Goal: Ask a question

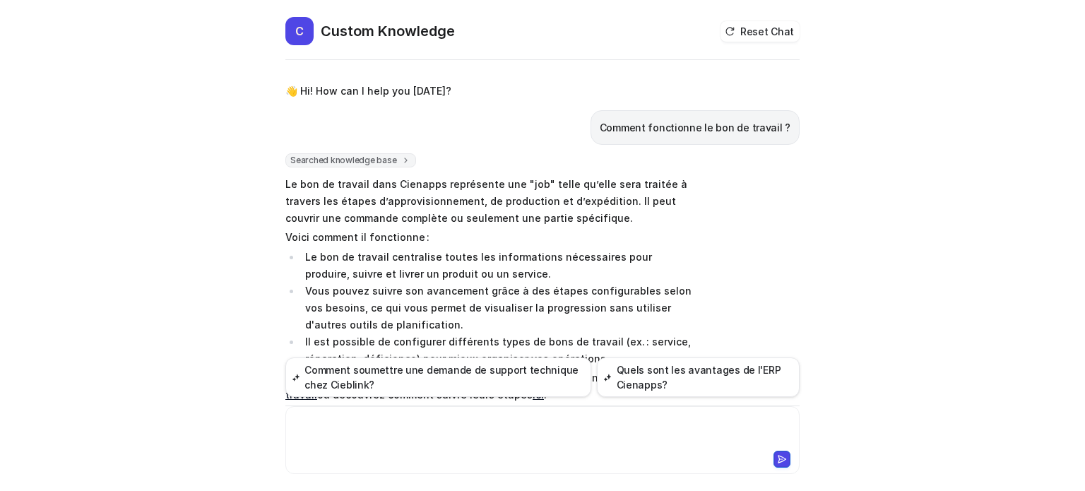
scroll to position [141, 0]
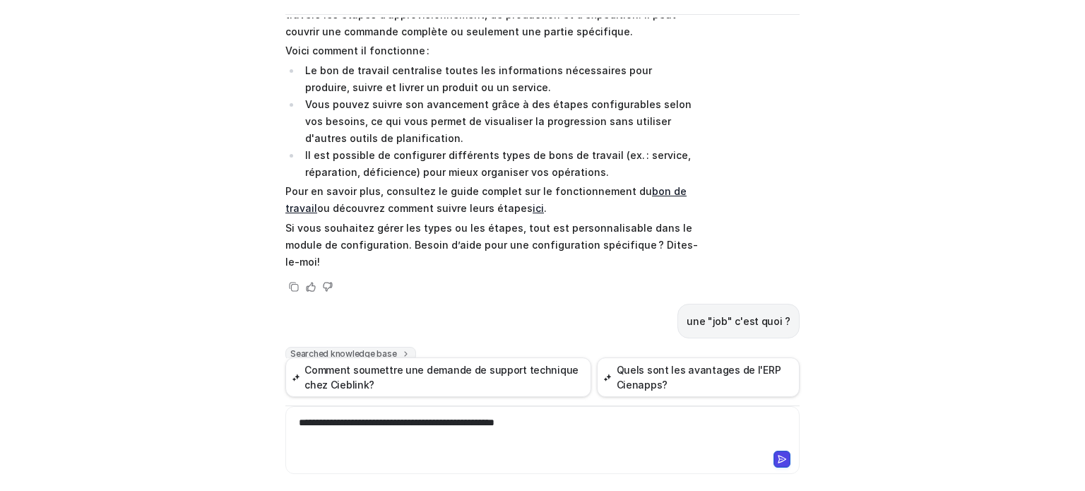
click at [774, 465] on button at bounding box center [782, 459] width 17 height 17
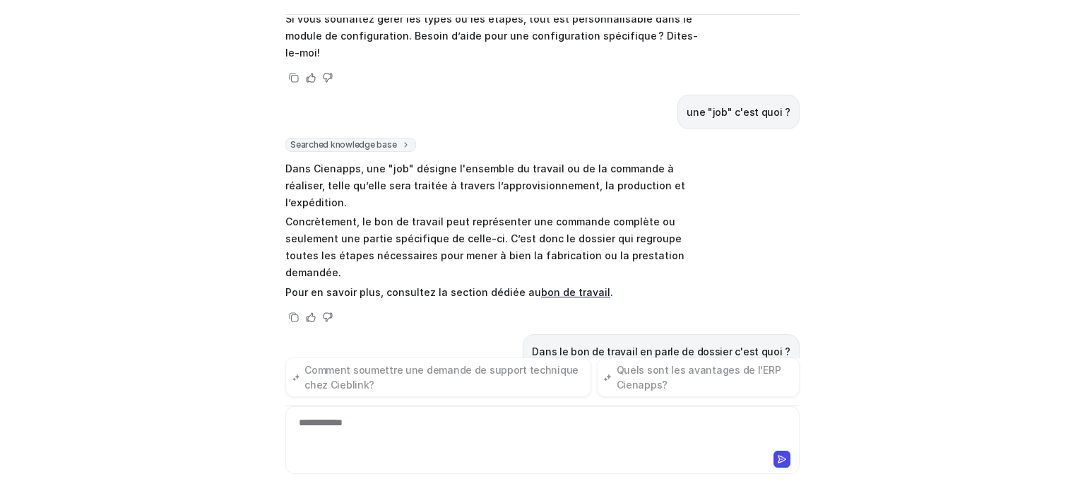
scroll to position [356, 0]
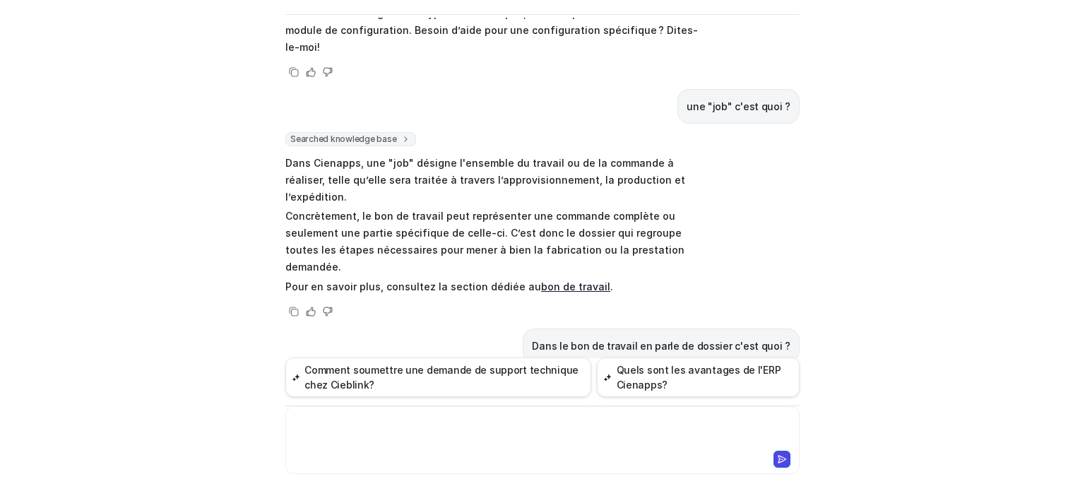
click at [392, 426] on div at bounding box center [542, 432] width 507 height 33
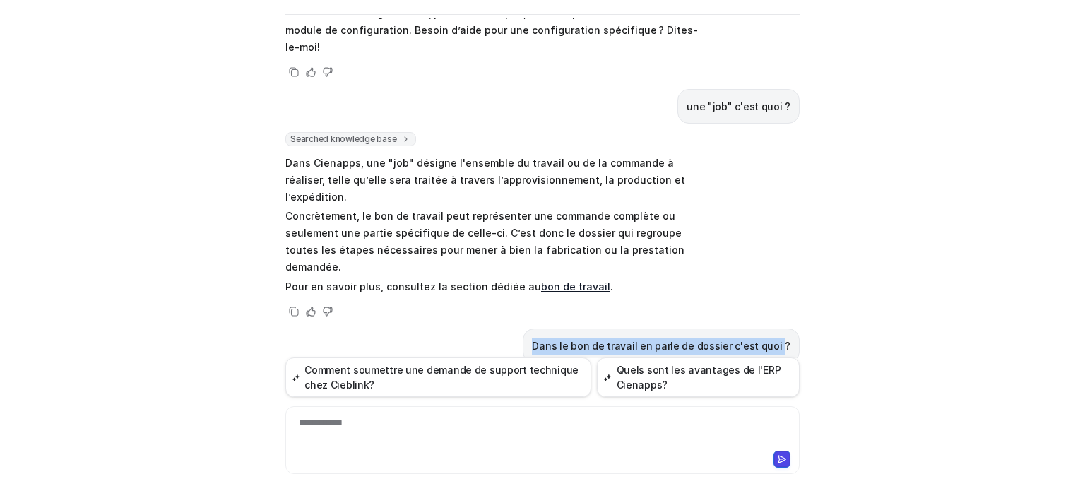
drag, startPoint x: 546, startPoint y: 292, endPoint x: 780, endPoint y: 295, distance: 233.9
click at [780, 338] on p "Dans le bon de travail en parle de dossier c'est quoi ?" at bounding box center [661, 346] width 259 height 17
copy p "Dans le bon de travail en parle de dossier c'est quoi"
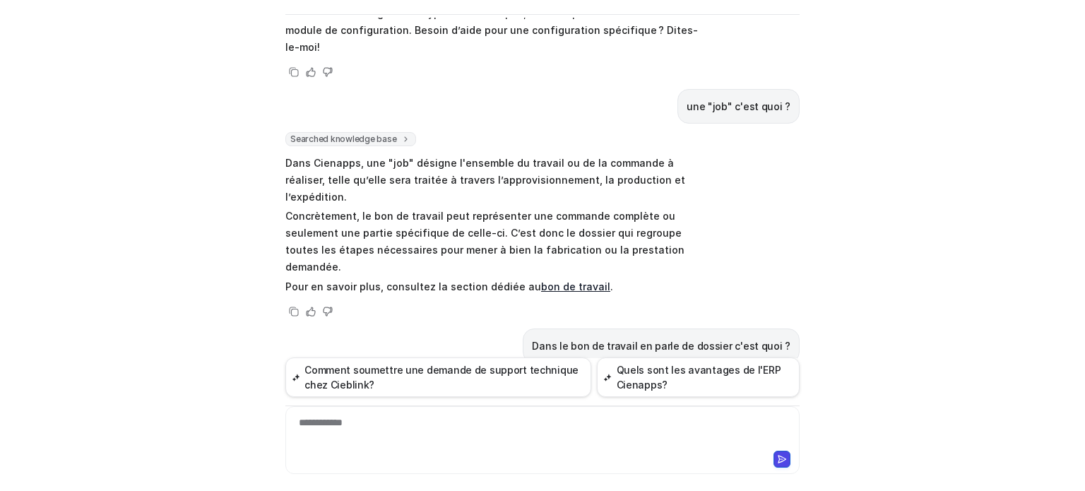
click at [789, 372] on div "Copy Helpful Not helpful" at bounding box center [542, 383] width 514 height 23
click at [779, 461] on icon at bounding box center [783, 459] width 8 height 7
click at [426, 437] on div "**********" at bounding box center [542, 432] width 507 height 33
click at [779, 454] on button at bounding box center [782, 459] width 17 height 17
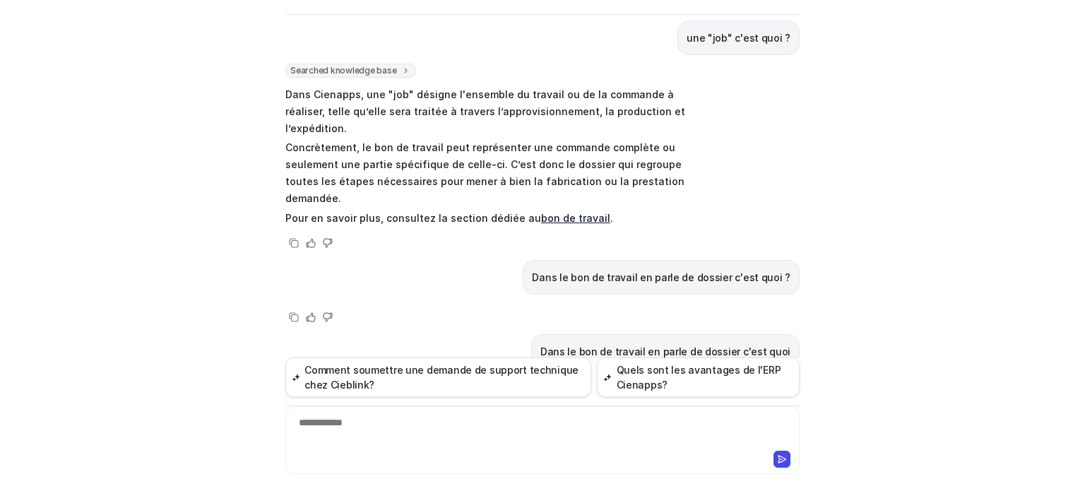
scroll to position [430, 0]
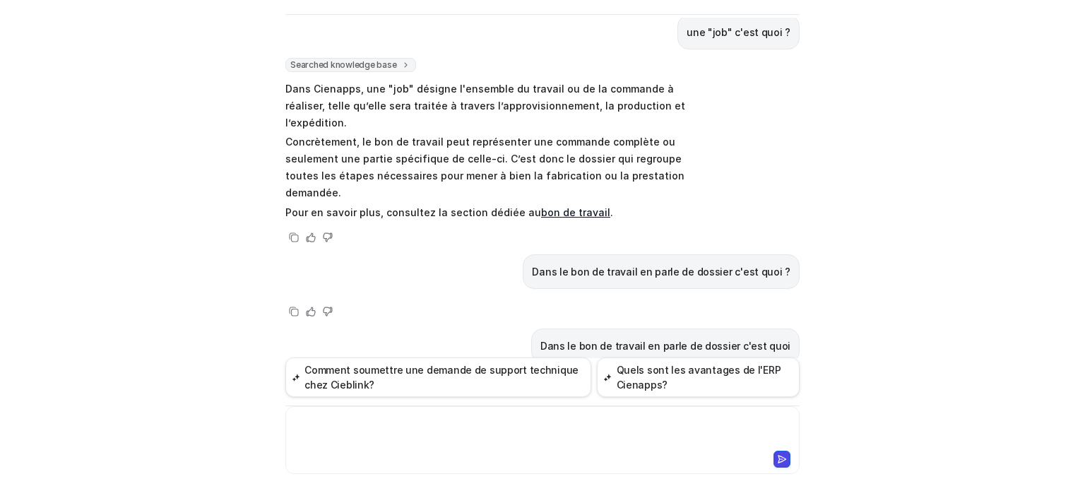
click at [459, 420] on div at bounding box center [542, 432] width 507 height 33
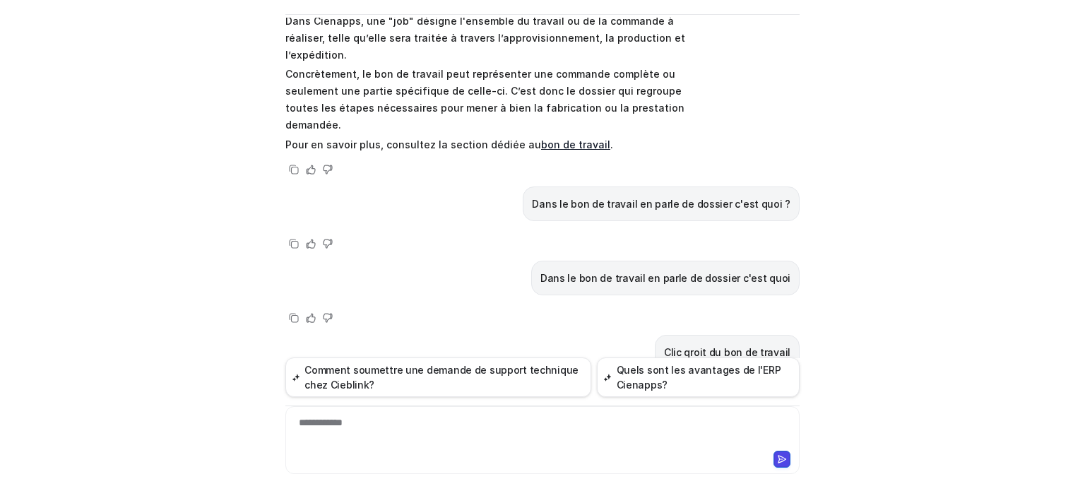
scroll to position [504, 0]
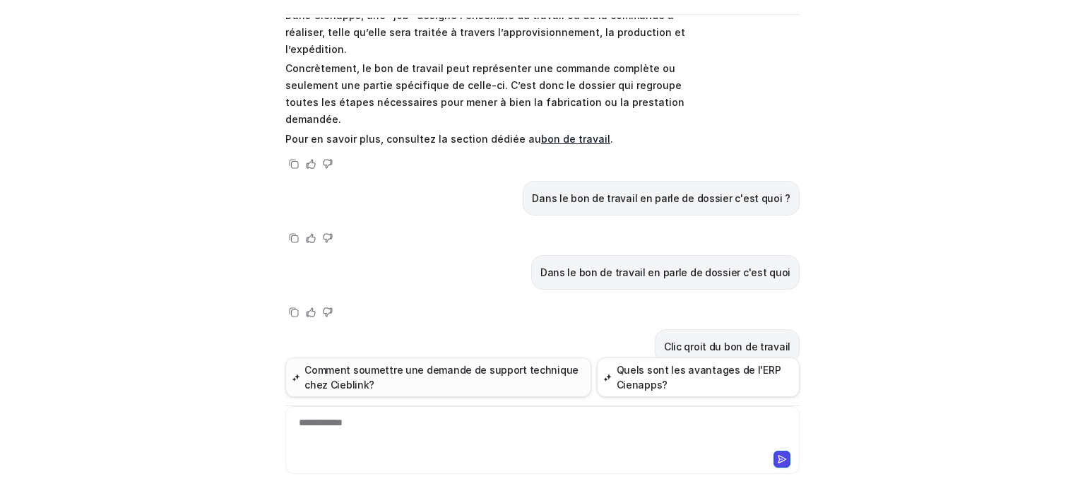
click at [520, 364] on button "Comment soumettre une demande de support technique chez Cieblink?" at bounding box center [438, 378] width 306 height 40
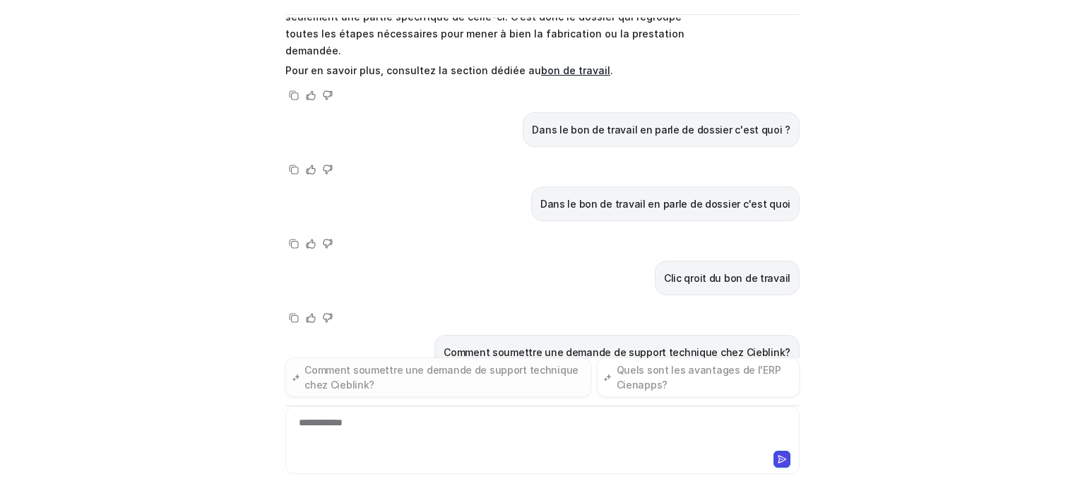
scroll to position [578, 0]
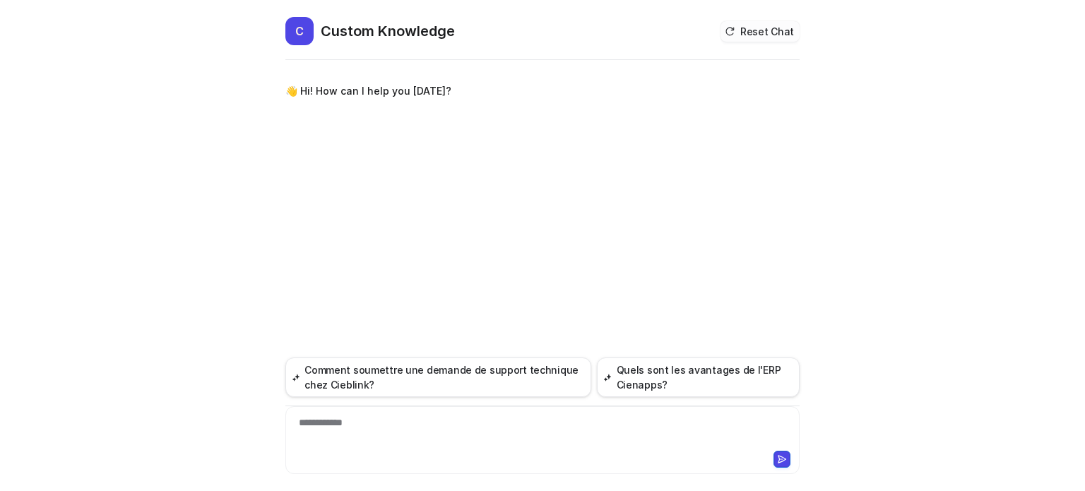
click at [781, 33] on button "Reset Chat" at bounding box center [760, 31] width 79 height 20
click at [428, 426] on div "**********" at bounding box center [542, 432] width 507 height 33
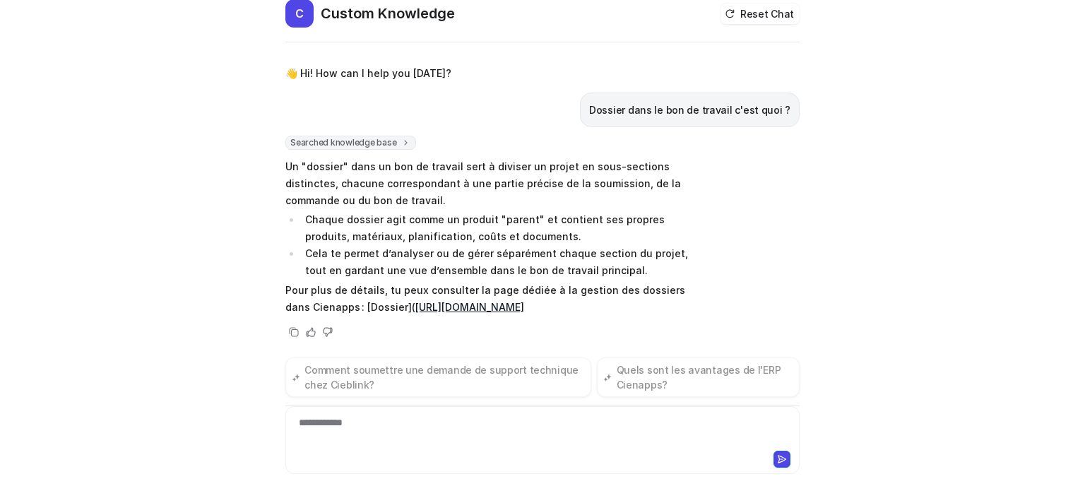
scroll to position [17, 0]
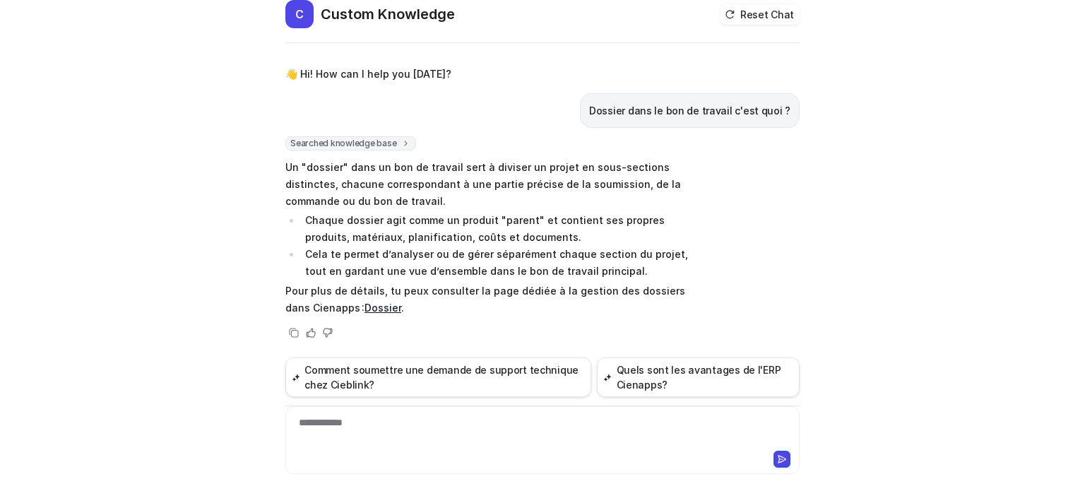
click at [365, 310] on link "Dossier" at bounding box center [383, 308] width 37 height 12
